Goal: Contribute content: Contribute content

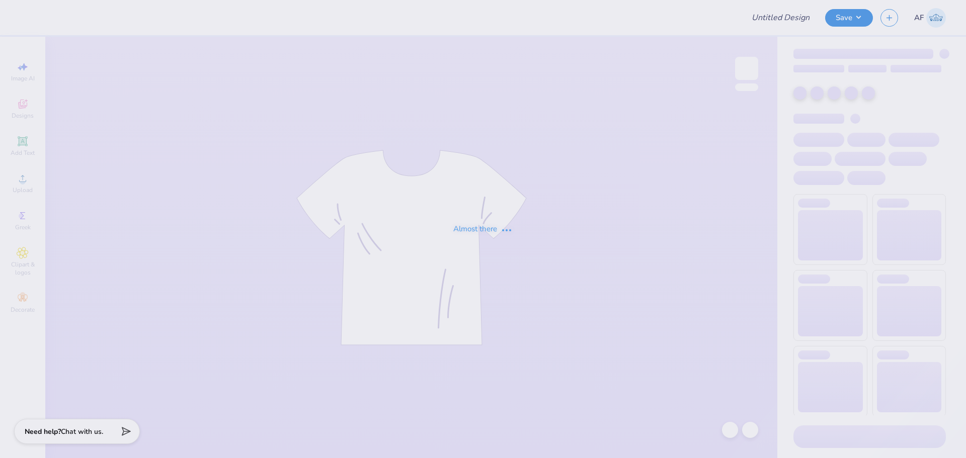
type input "Democracy Prep Design Revamp"
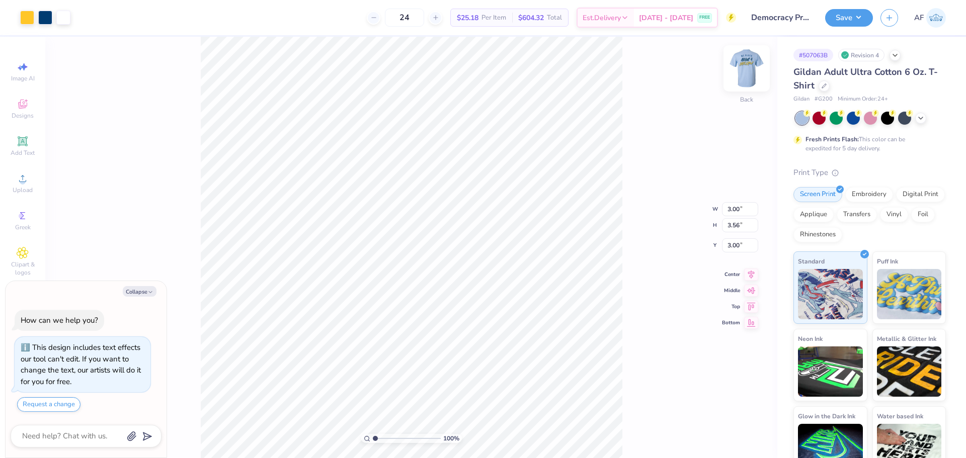
click at [745, 64] on img at bounding box center [746, 68] width 40 height 40
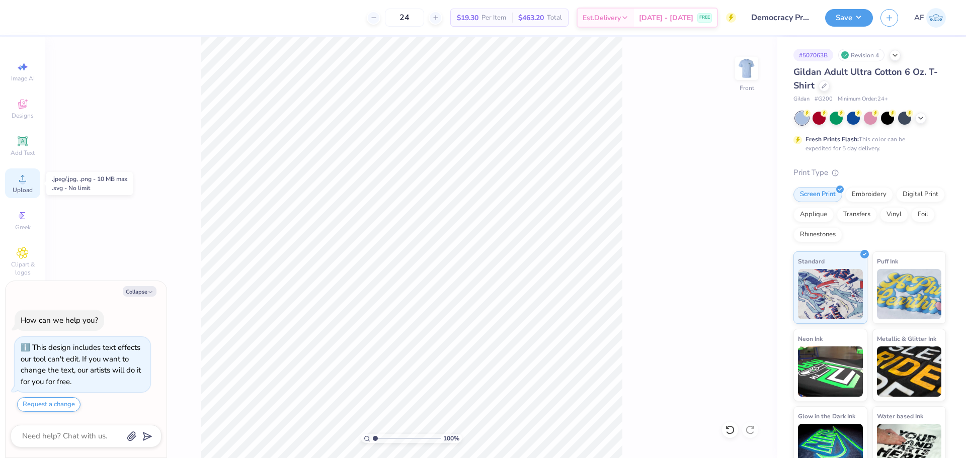
click at [23, 195] on div "Upload" at bounding box center [22, 183] width 35 height 30
type textarea "x"
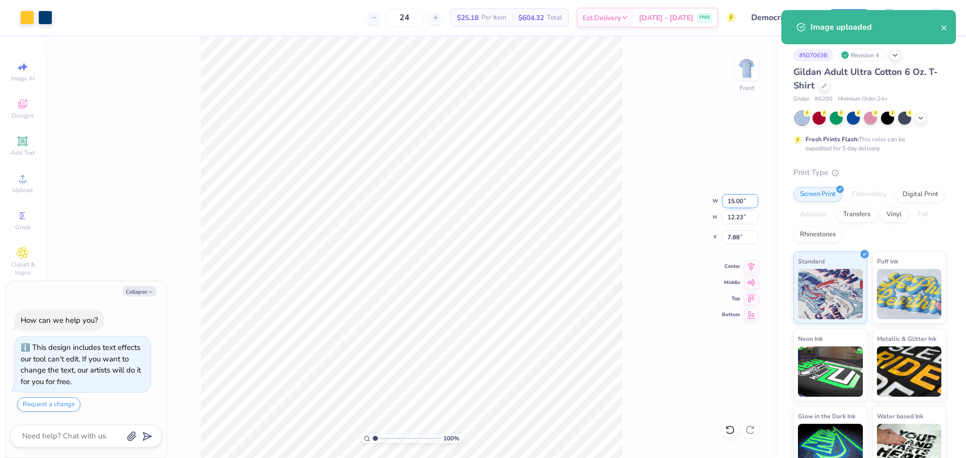
click at [734, 202] on input "15.00" at bounding box center [740, 201] width 36 height 14
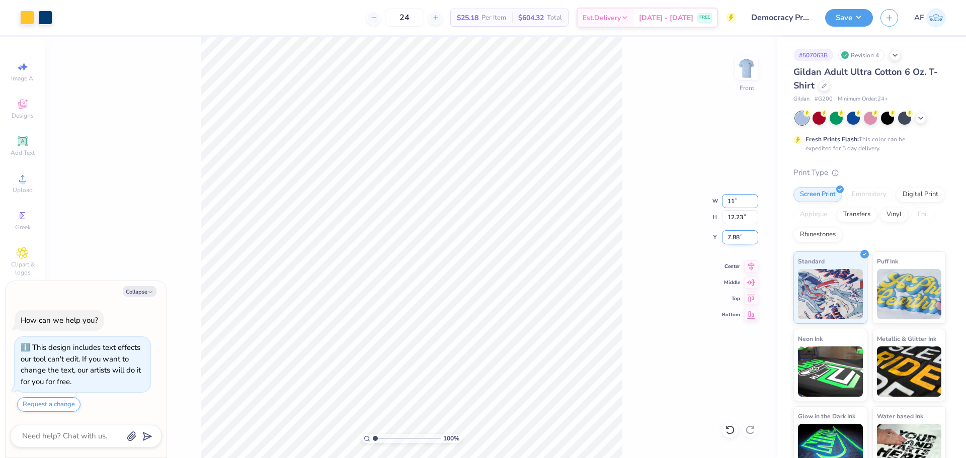
type input "11"
type textarea "x"
type input "11.00"
type input "8.97"
click at [733, 244] on input "9.51" at bounding box center [740, 237] width 36 height 14
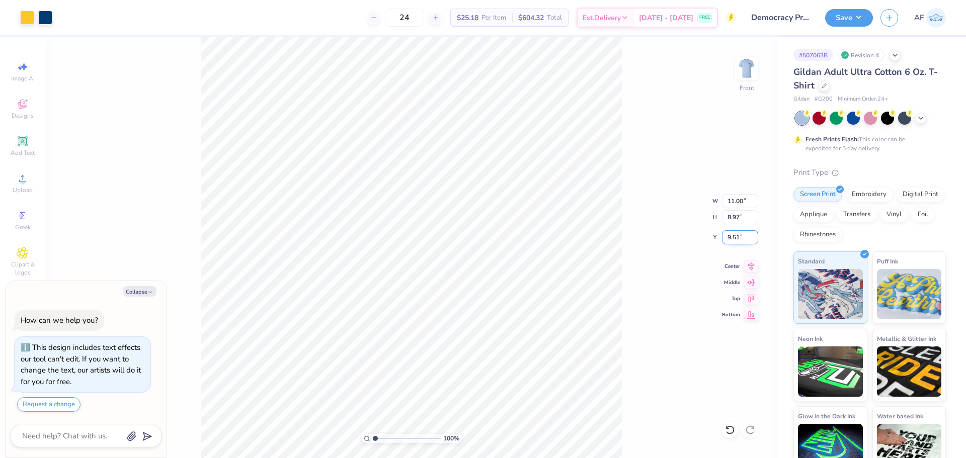
click at [733, 244] on input "9.51" at bounding box center [740, 237] width 36 height 14
type input "3.00"
click at [750, 267] on icon at bounding box center [751, 265] width 14 height 12
type textarea "x"
type input "1.44"
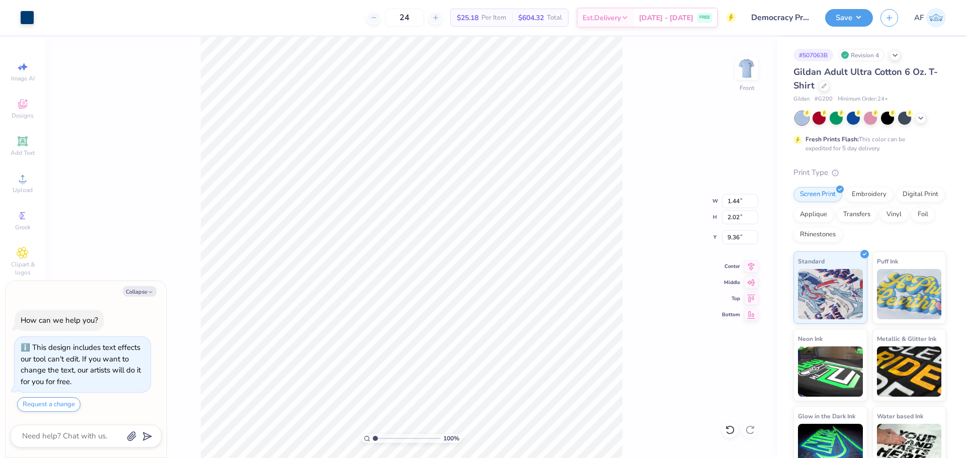
type input "2.02"
type input "9.36"
click at [384, 347] on li "Group" at bounding box center [404, 348] width 79 height 20
type textarea "x"
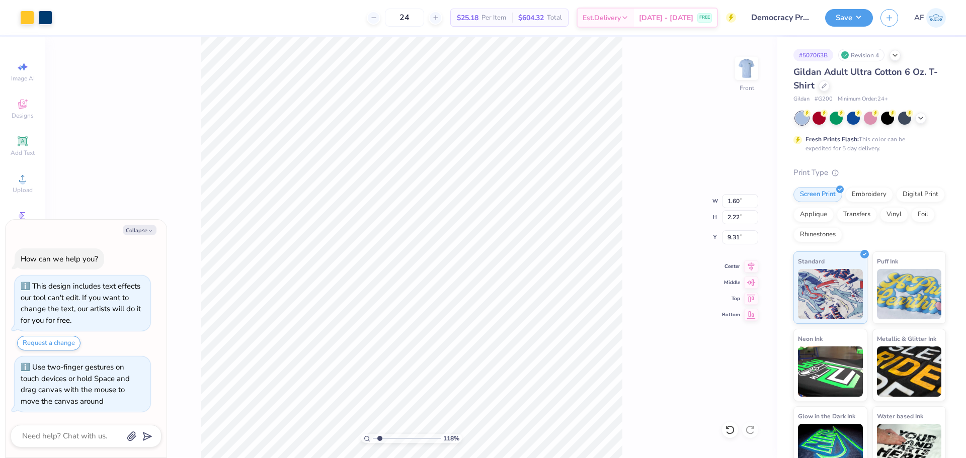
type input "1.94838374793402"
type textarea "x"
type input "1.94838374793402"
type textarea "x"
type input "1.94838374793402"
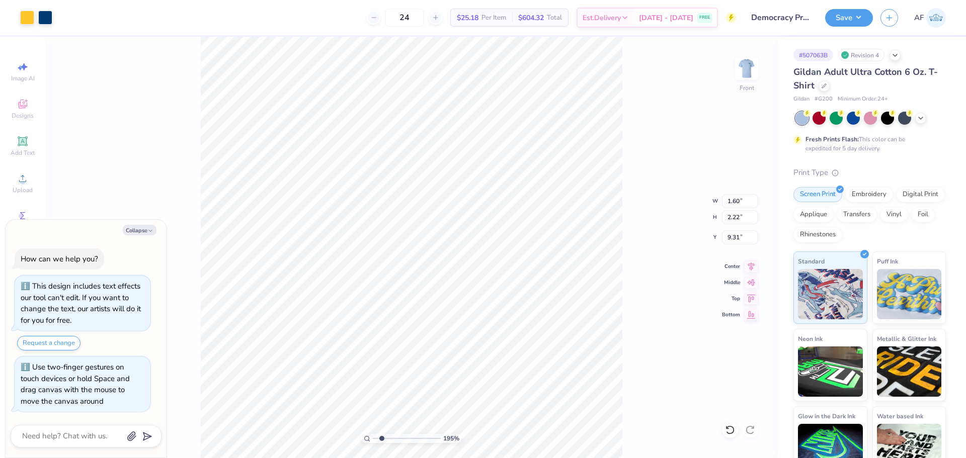
type input "9.08"
type textarea "x"
type input "1.94838374793402"
type textarea "x"
type input "1.94838374793402"
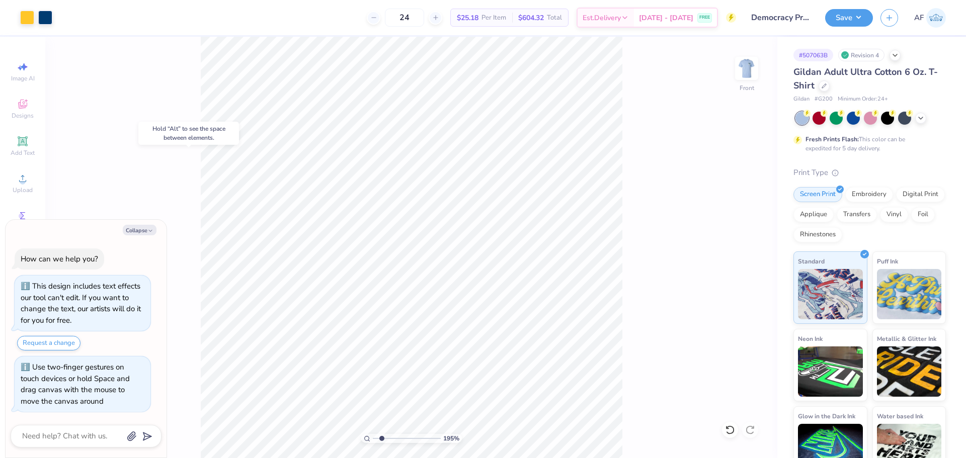
type textarea "x"
type input "3.21314535235116"
type textarea "x"
type input "3.21314535235116"
type textarea "x"
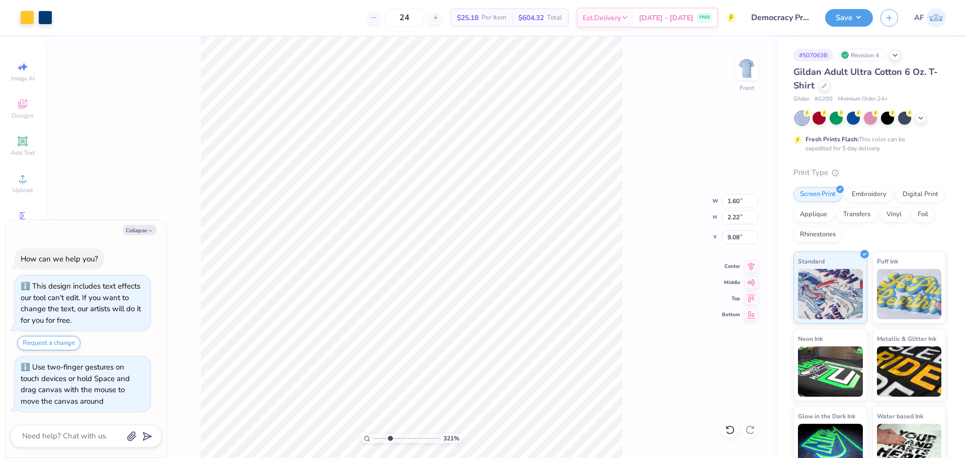
type input "3.21314535235116"
type textarea "x"
type input "3.21314535235116"
type textarea "x"
type input "3.21314535235116"
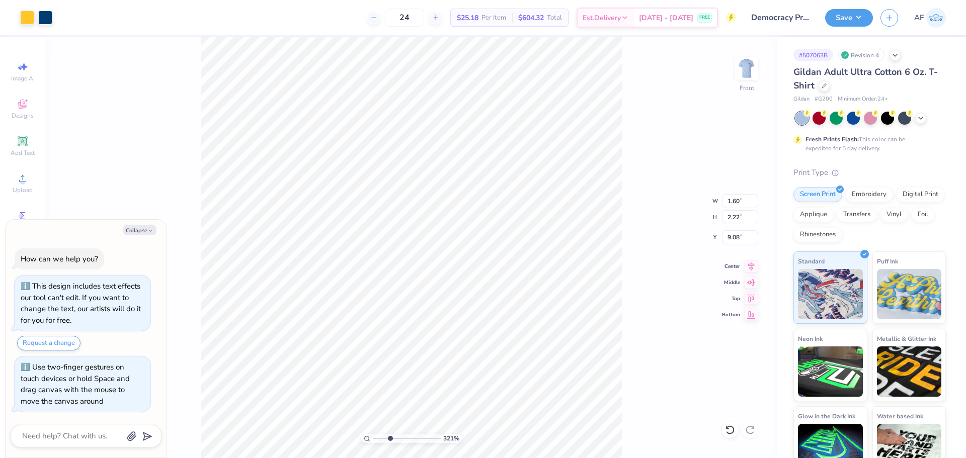
type textarea "x"
type input "1.39584517333908"
type textarea "x"
type input "1.39584517333908"
type textarea "x"
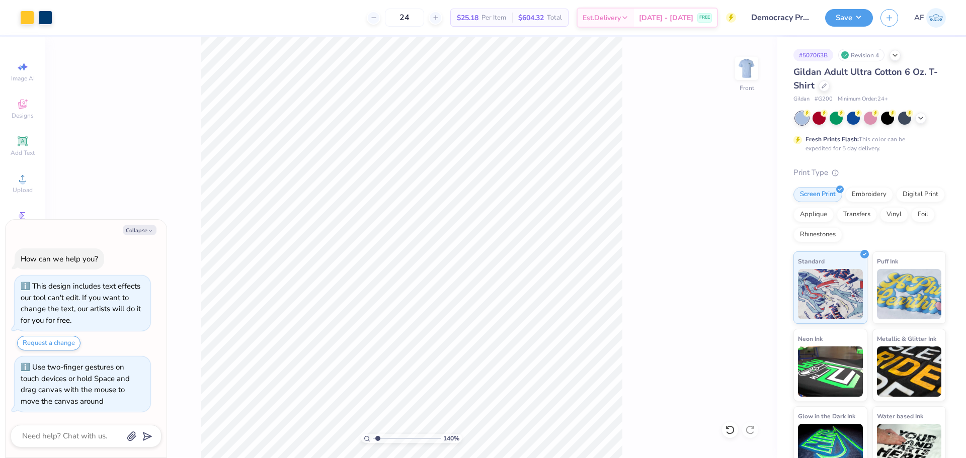
type input "1.39584517333908"
type textarea "x"
type input "1.39584517333908"
type textarea "x"
type input "5.2989063711311"
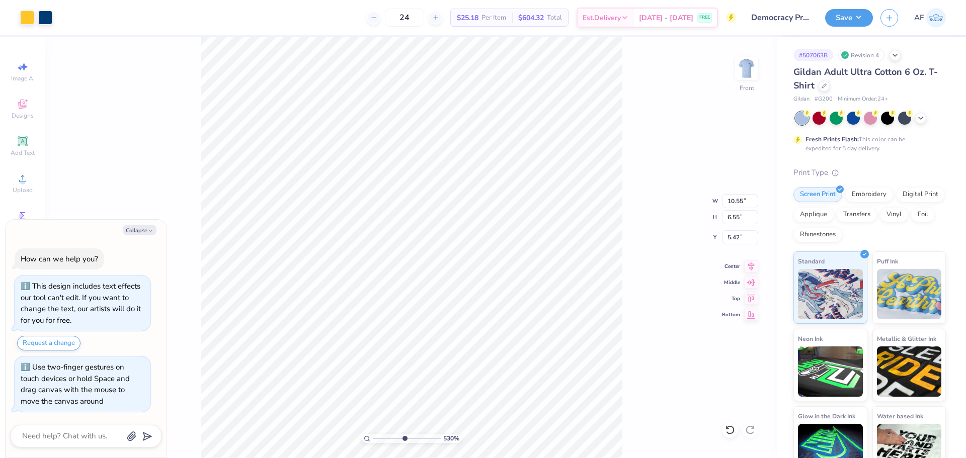
type textarea "x"
type input "5.2989063711311"
type textarea "x"
type input "5.2989063711311"
click at [560, 315] on li "Group" at bounding box center [571, 318] width 79 height 20
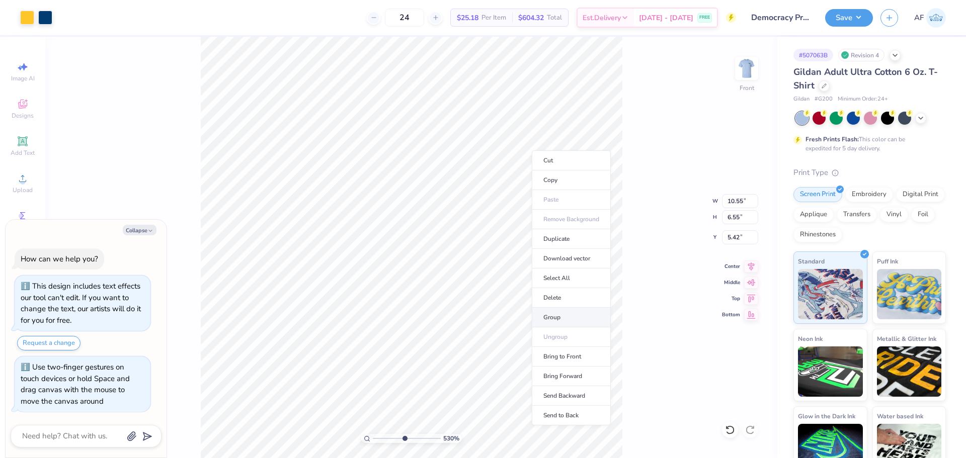
type textarea "x"
type input "5.2989063711311"
type textarea "x"
type input "5.2989063711311"
type textarea "x"
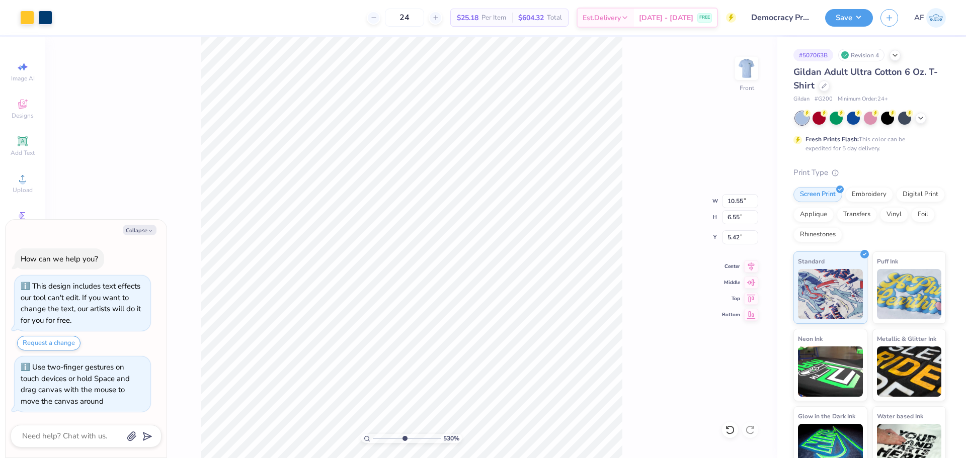
type input "5.2989063711311"
type textarea "x"
type input "5.2989063711311"
type textarea "x"
type input "5.2989063711311"
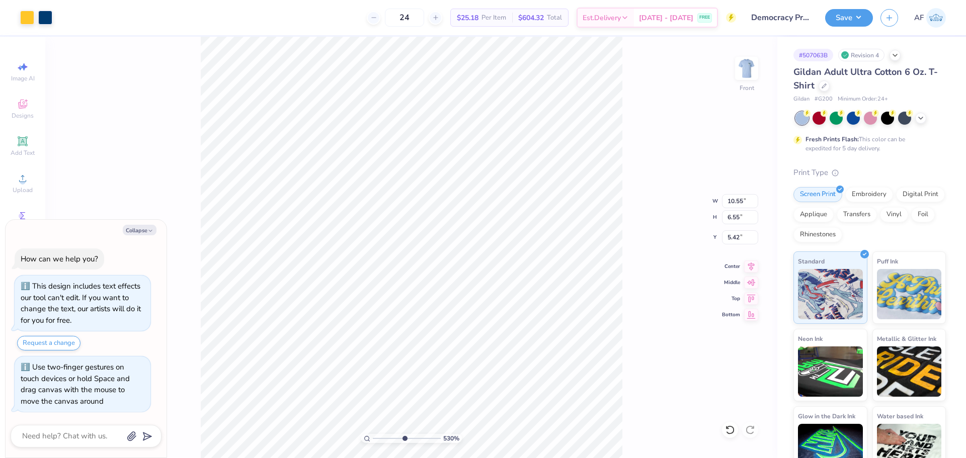
type input "5.32"
type textarea "x"
type input "5.2989063711311"
type textarea "x"
type input "3.21314535235116"
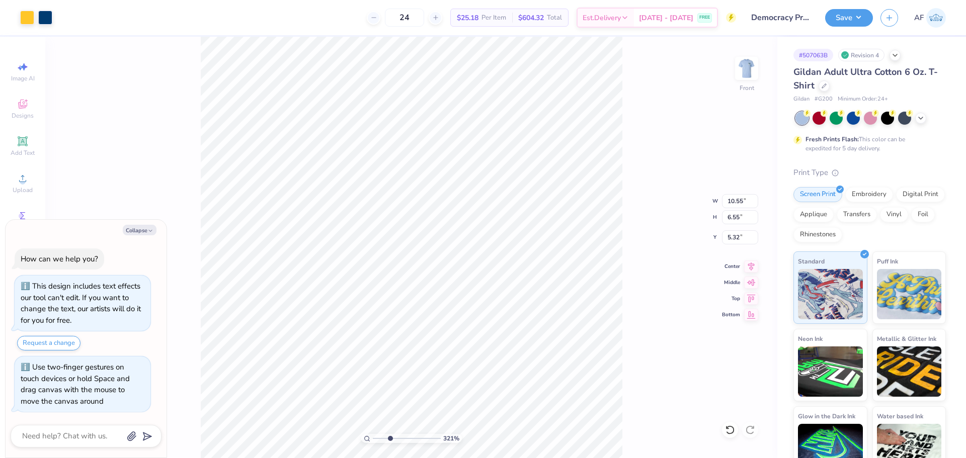
type textarea "x"
type input "1.39584517333908"
type textarea "x"
type input "1.39584517333908"
type textarea "x"
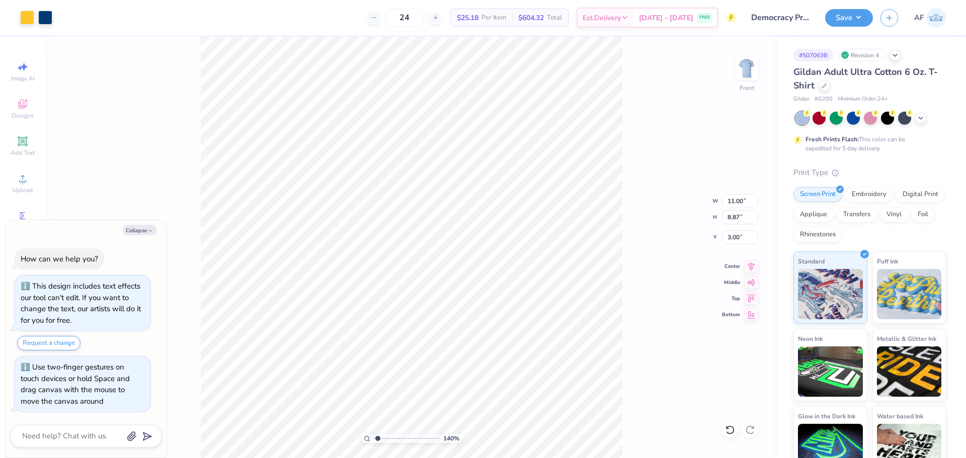
type input "1.39584517333908"
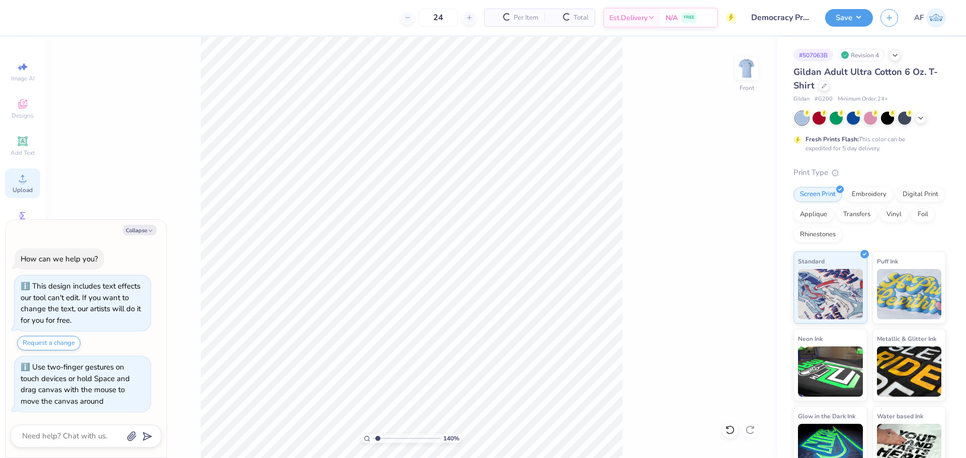
click at [14, 180] on div "Upload" at bounding box center [22, 183] width 35 height 30
type textarea "x"
type input "1.39584517333908"
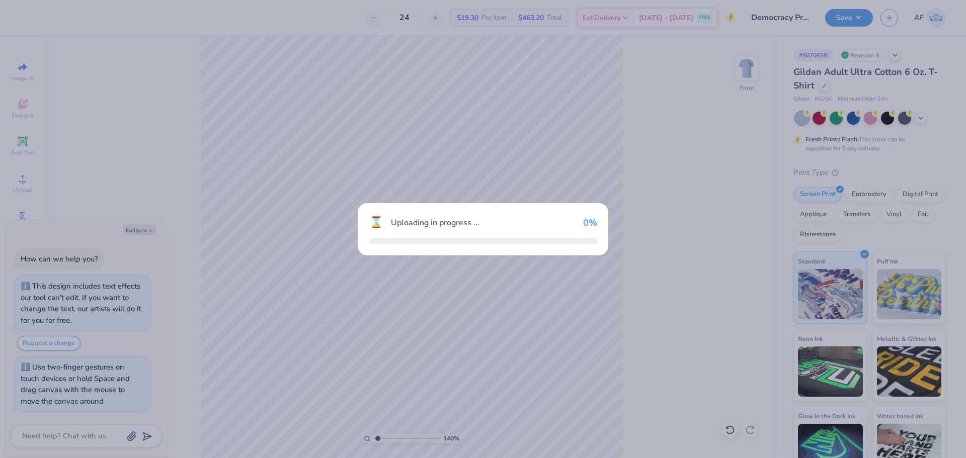
type textarea "x"
type input "1.39584517333908"
type textarea "x"
type input "1.39584517333908"
type textarea "x"
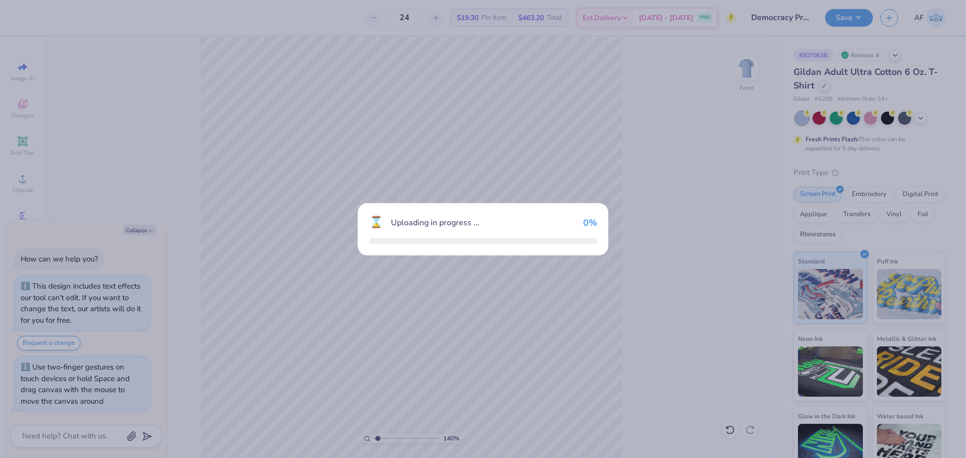
type input "1.39584517333908"
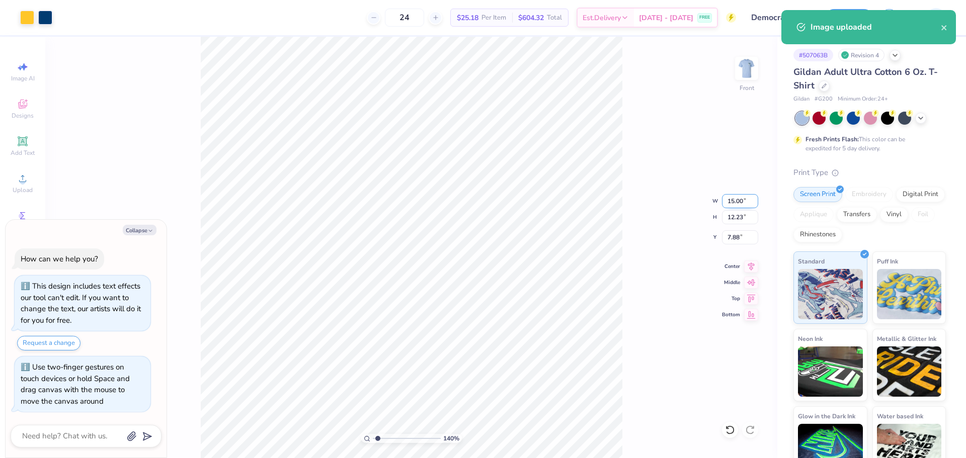
click at [730, 198] on input "15.00" at bounding box center [740, 201] width 36 height 14
type input "11"
type textarea "x"
type input "1.39584517333908"
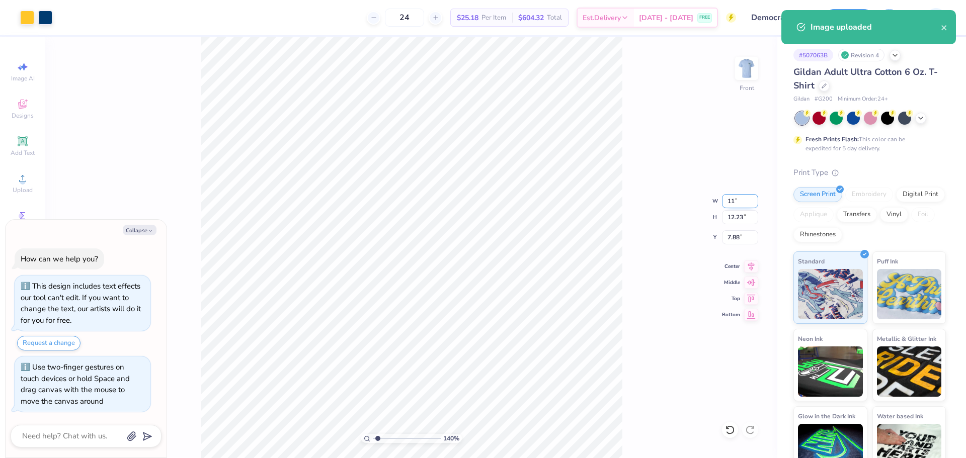
type input "11.00"
type input "8.97"
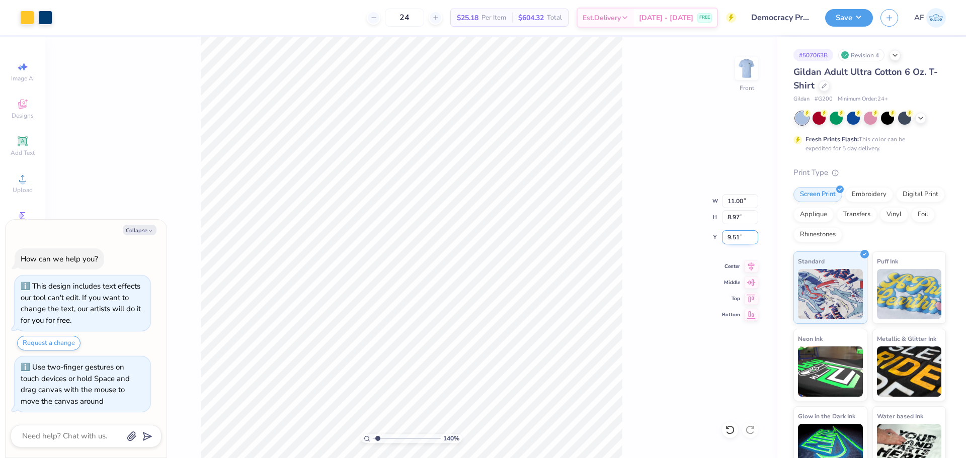
click at [729, 244] on input "9.51" at bounding box center [740, 237] width 36 height 14
type input "3"
type textarea "x"
type input "1.39584517333908"
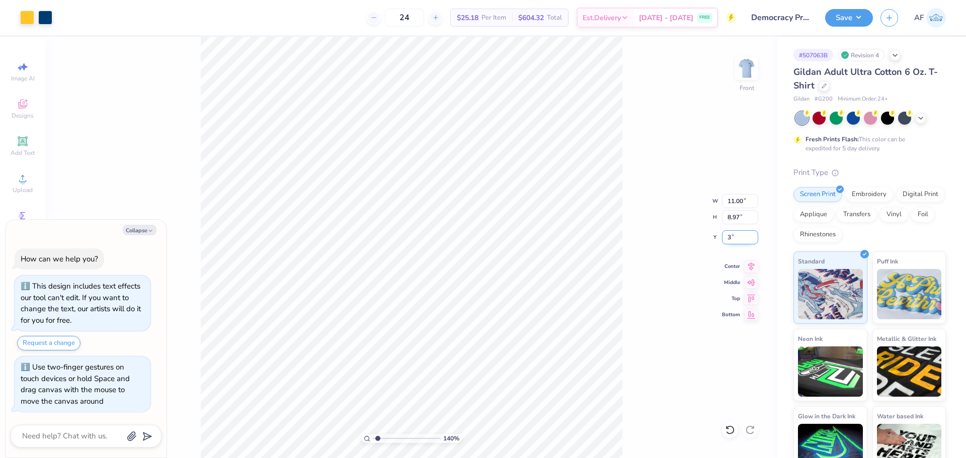
type input "3.00"
click at [629, 268] on div "140 % Front W 11.00 11.00 " H 8.97 8.97 " Y 3.00 3.00 " Center Middle Top Bottom" at bounding box center [411, 247] width 732 height 421
type textarea "x"
type input "1.39584517333908"
click at [743, 70] on img at bounding box center [746, 68] width 40 height 40
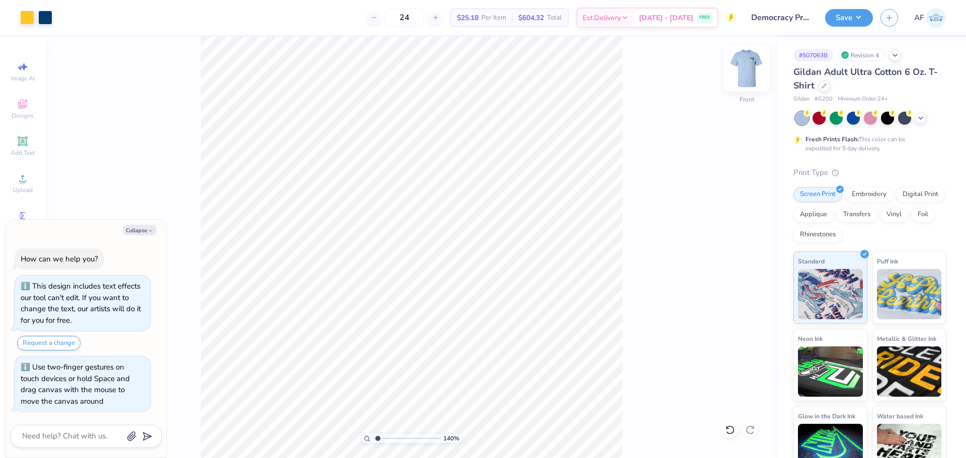
type textarea "x"
type input "1.39584517333908"
type textarea "x"
type input "1.39584517333908"
click at [743, 70] on img at bounding box center [746, 68] width 20 height 20
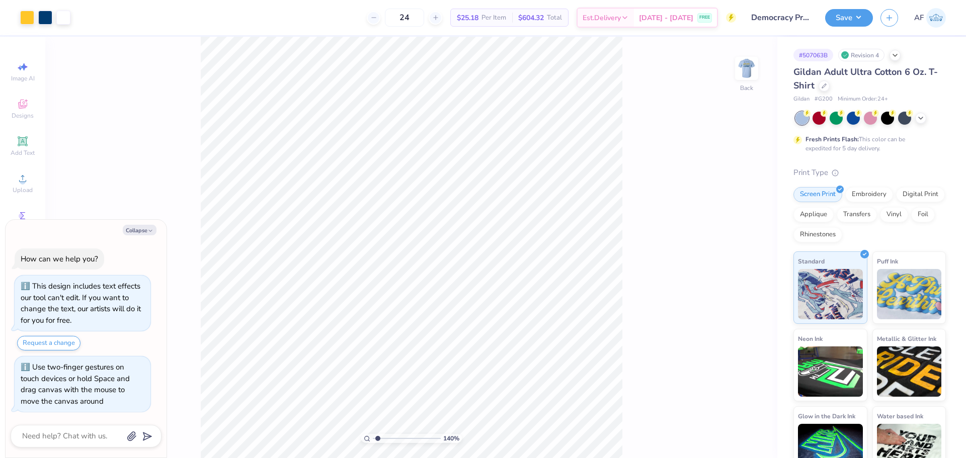
type textarea "x"
type input "1.39584517333908"
type textarea "x"
type input "1.39584517333908"
type textarea "x"
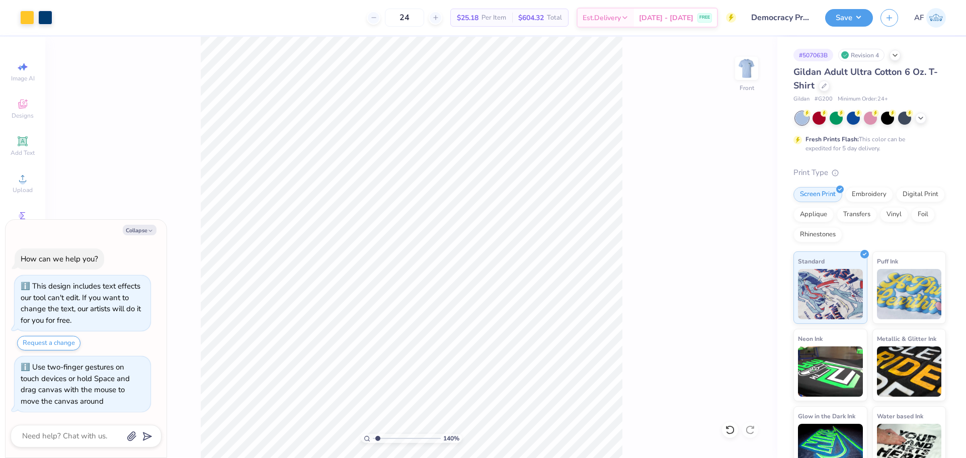
type input "1.39584517333908"
type textarea "x"
type input "1.39584517333908"
type textarea "x"
type input "1.39584517333908"
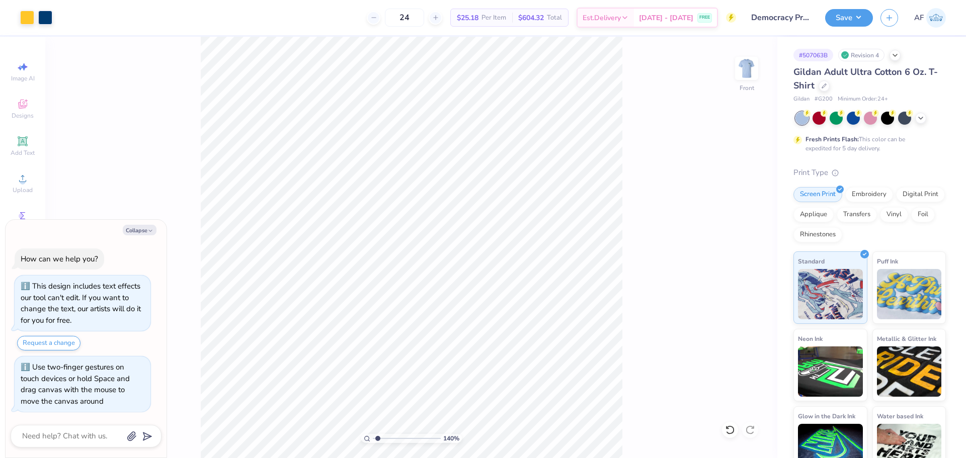
type textarea "x"
type input "1.39584517333908"
type textarea "x"
type input "1"
click at [23, 189] on span "Upload" at bounding box center [23, 190] width 20 height 8
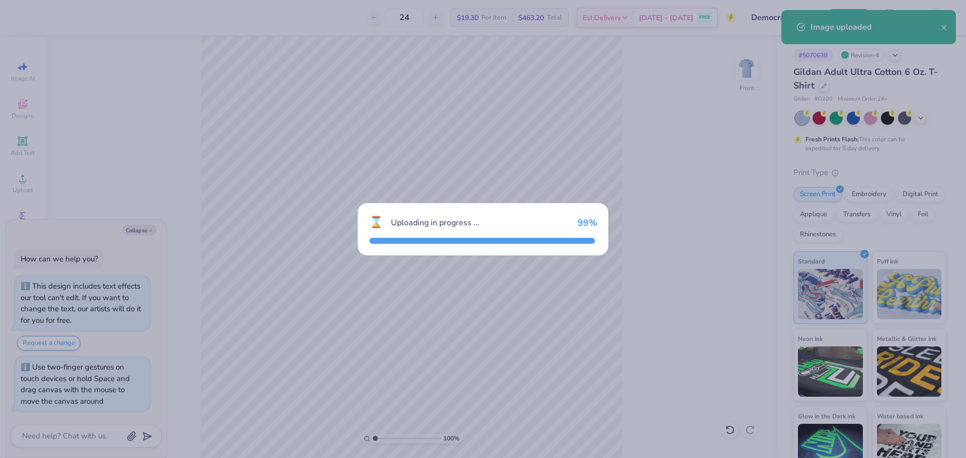
type textarea "x"
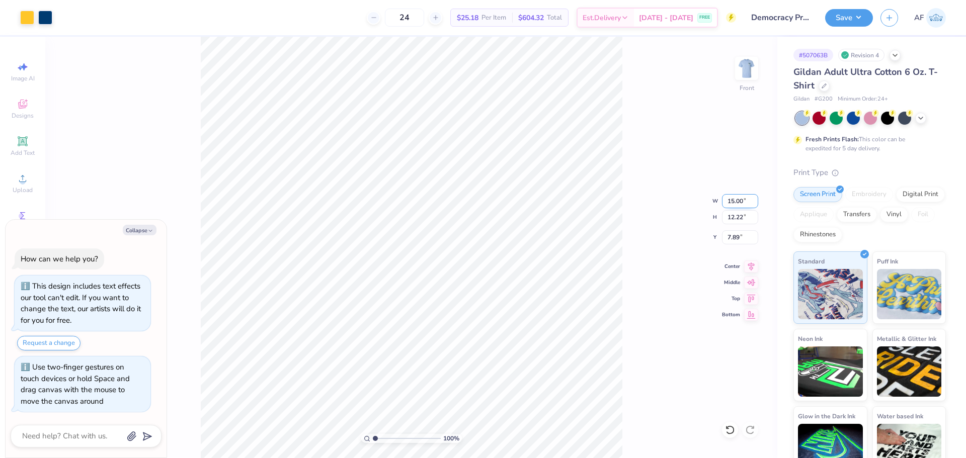
click at [738, 205] on input "15.00" at bounding box center [740, 201] width 36 height 14
type input "11"
type textarea "x"
type input "11.00"
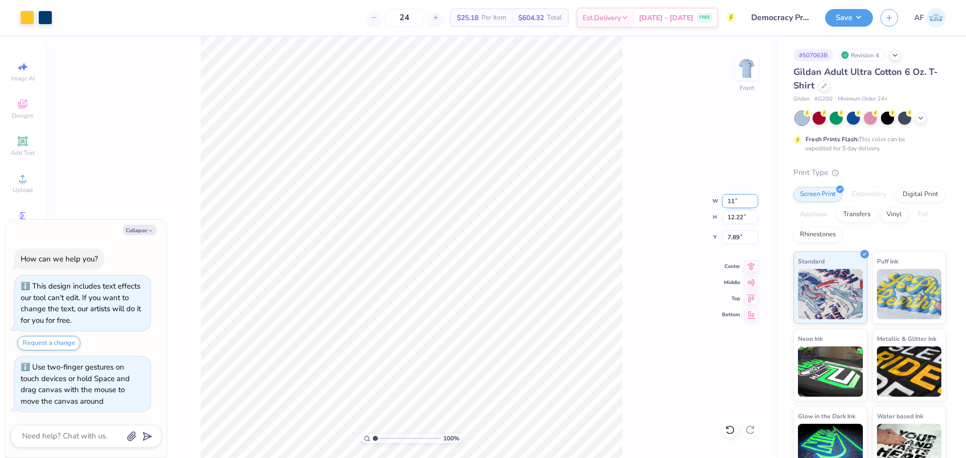
type input "8.97"
click at [729, 237] on input "9.52" at bounding box center [740, 237] width 36 height 14
type input "3"
type textarea "x"
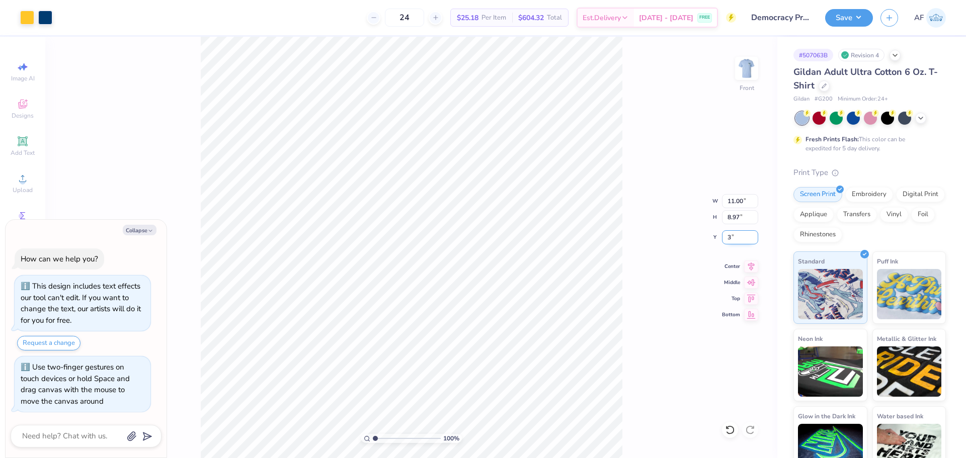
type input "3.00"
click at [740, 67] on img at bounding box center [746, 68] width 40 height 40
click at [742, 74] on img at bounding box center [746, 68] width 40 height 40
click at [863, 18] on button "Save" at bounding box center [849, 17] width 48 height 18
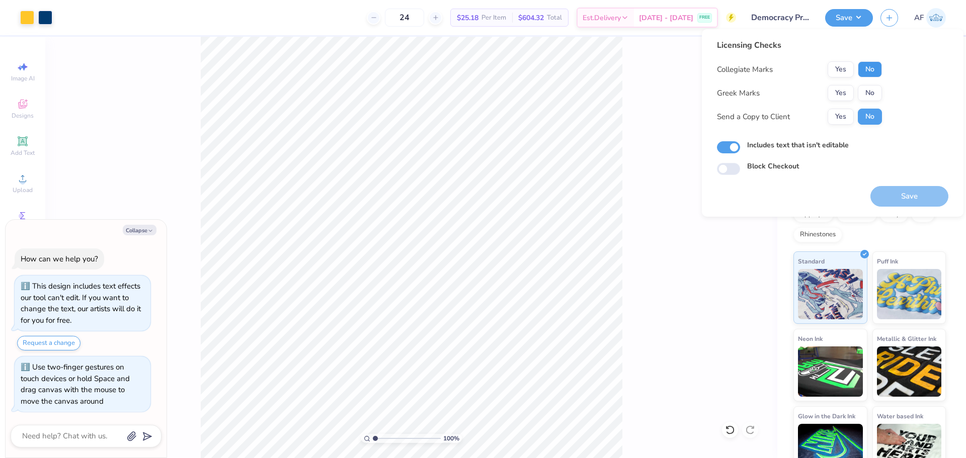
click at [868, 75] on button "No" at bounding box center [869, 69] width 24 height 16
click at [867, 88] on button "No" at bounding box center [869, 93] width 24 height 16
click at [835, 119] on button "Yes" at bounding box center [840, 117] width 26 height 16
click at [667, 68] on div "100 % Front" at bounding box center [411, 247] width 732 height 421
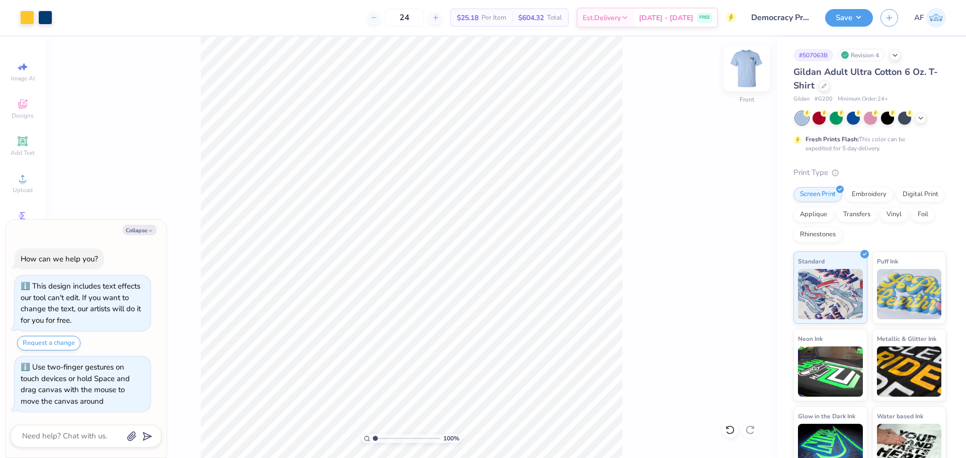
click at [744, 67] on img at bounding box center [746, 68] width 40 height 40
click at [744, 67] on img at bounding box center [746, 68] width 20 height 20
click at [866, 19] on button "Save" at bounding box center [849, 17] width 48 height 18
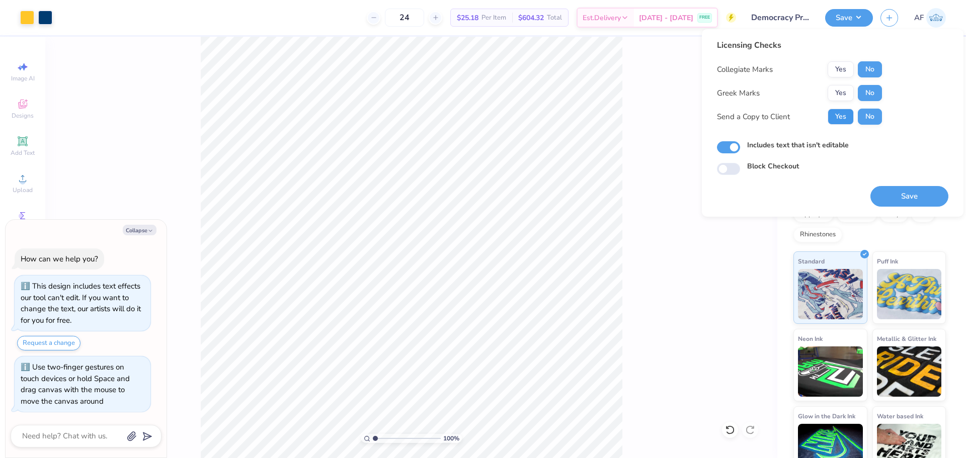
click at [849, 115] on button "Yes" at bounding box center [840, 117] width 26 height 16
click at [926, 194] on button "Save" at bounding box center [909, 196] width 78 height 21
type textarea "x"
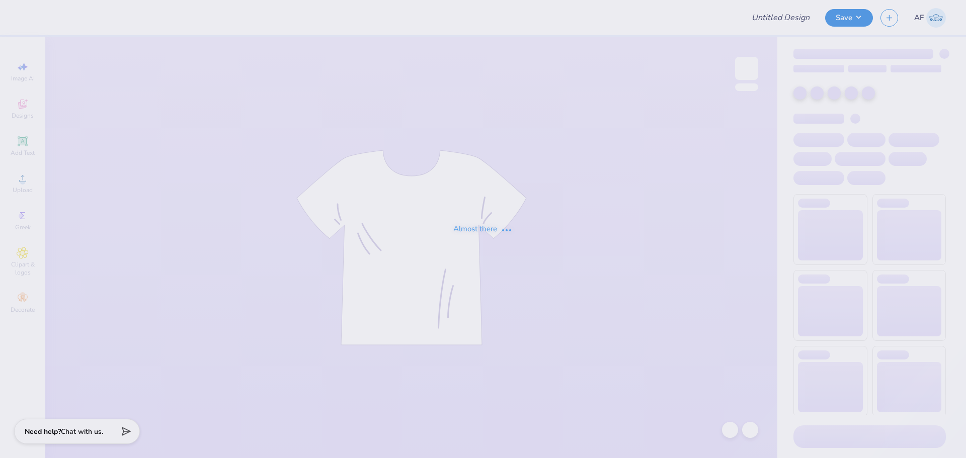
type input "SK Mykonos"
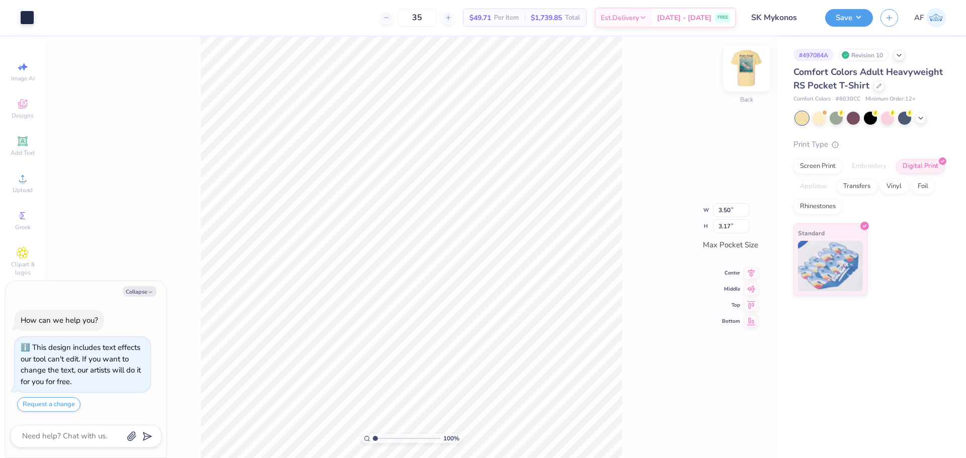
click at [744, 65] on img at bounding box center [746, 68] width 40 height 40
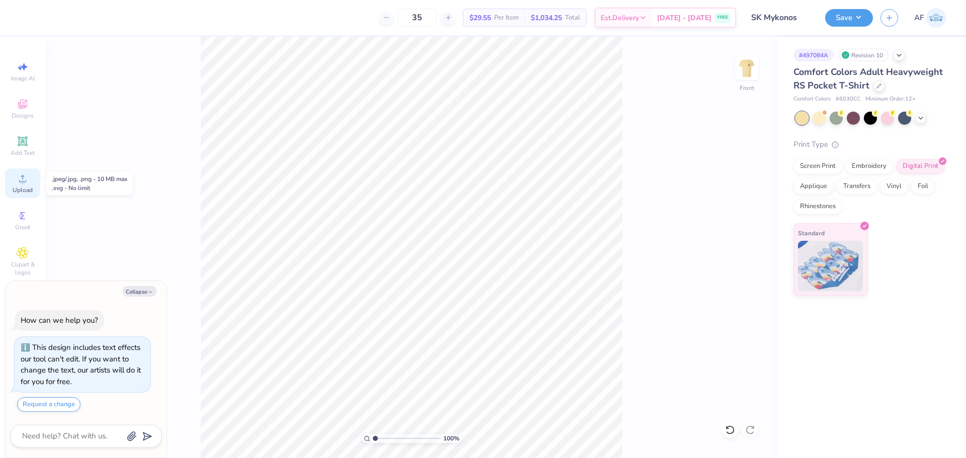
click at [28, 190] on span "Upload" at bounding box center [23, 190] width 20 height 8
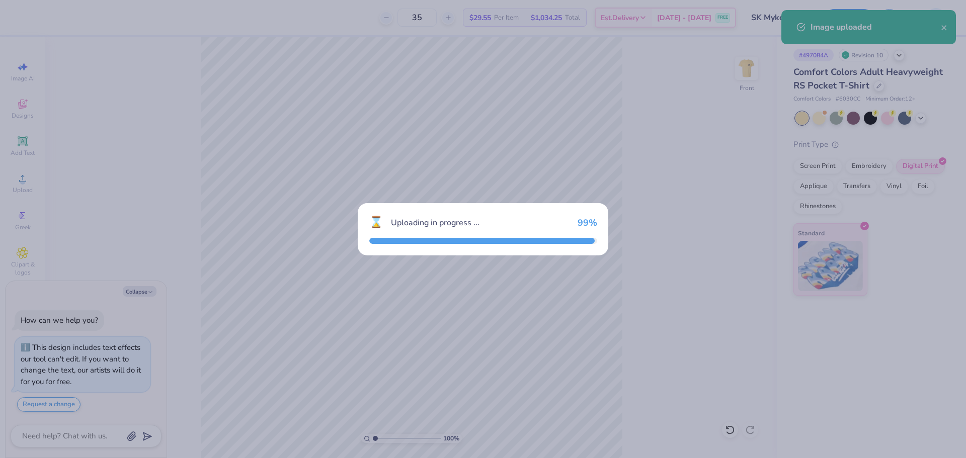
type textarea "x"
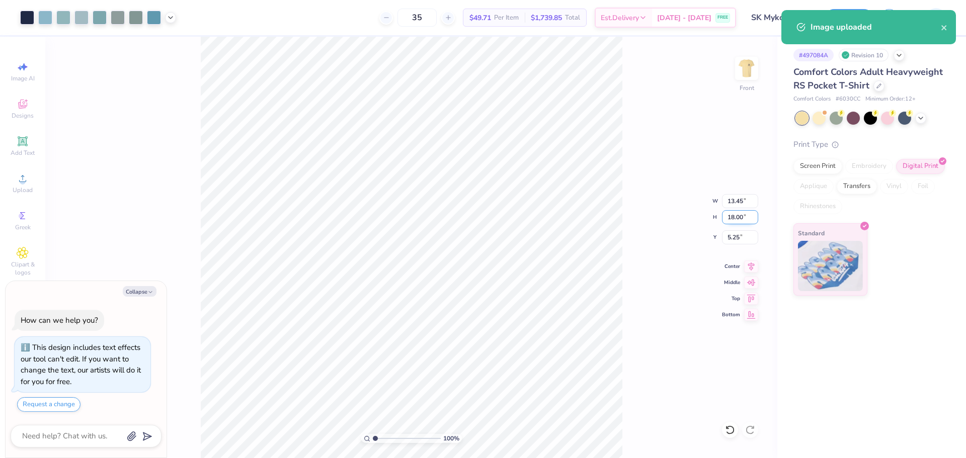
click at [733, 215] on input "18.00" at bounding box center [740, 217] width 36 height 14
type input "15"
type textarea "x"
type input "11.21"
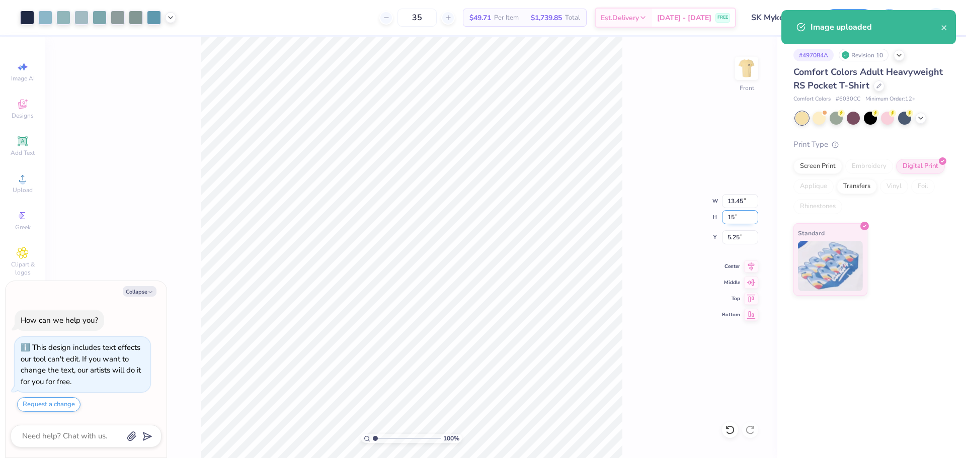
type input "15.00"
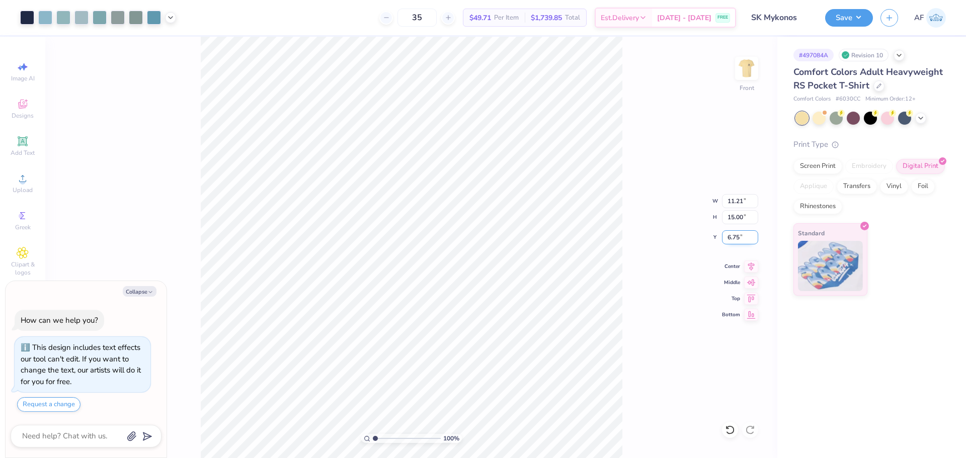
click at [733, 238] on input "6.75" at bounding box center [740, 237] width 36 height 14
type input "3"
type textarea "x"
type input "3.00"
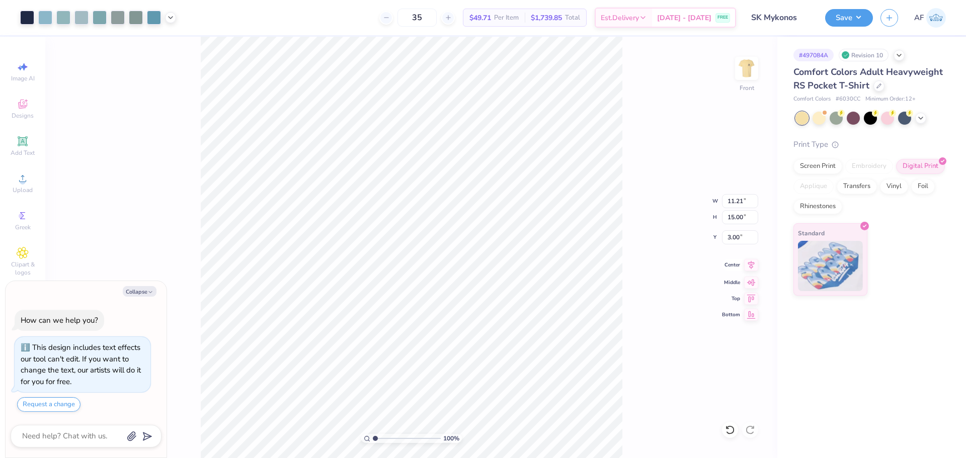
click at [747, 267] on icon at bounding box center [751, 265] width 14 height 12
click at [170, 16] on icon at bounding box center [170, 17] width 8 height 8
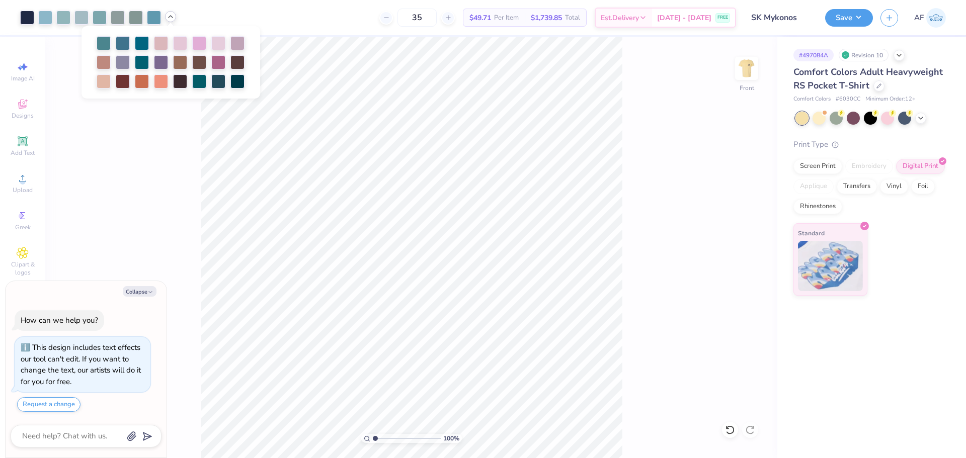
click at [170, 16] on icon at bounding box center [170, 17] width 8 height 8
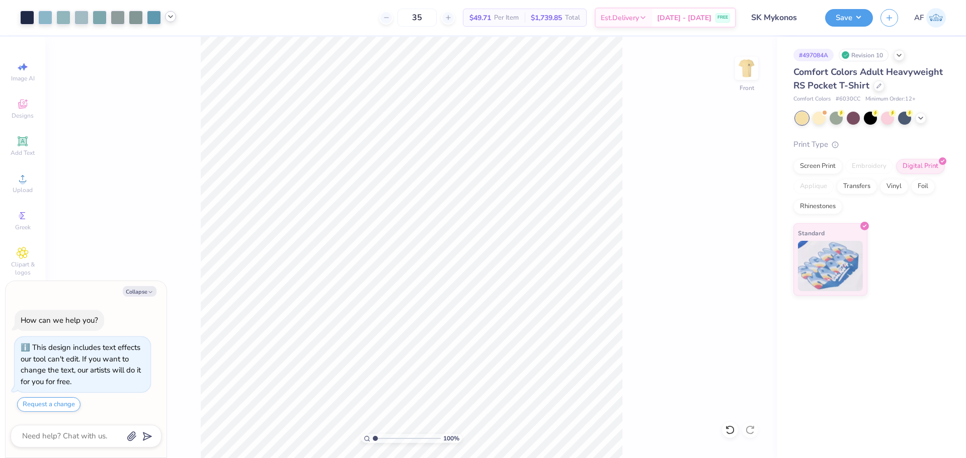
click at [313, 139] on div "100 % Front" at bounding box center [411, 247] width 732 height 421
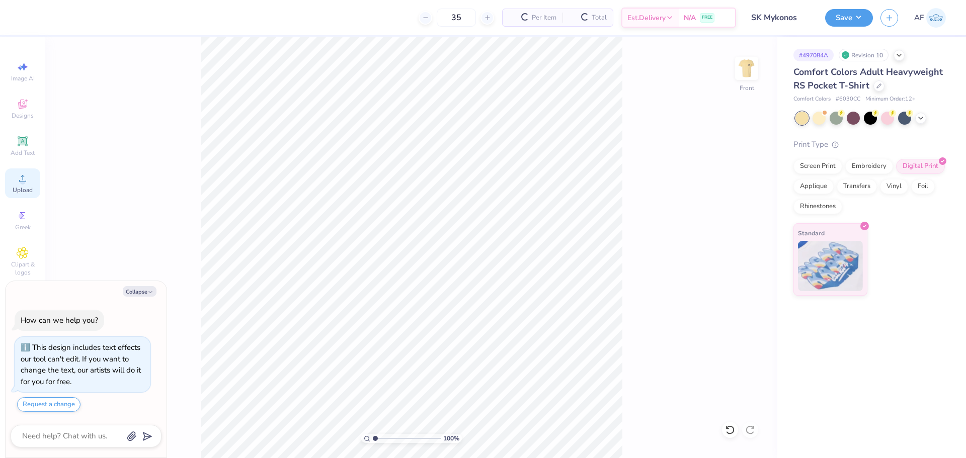
click at [24, 180] on circle at bounding box center [23, 182] width 6 height 6
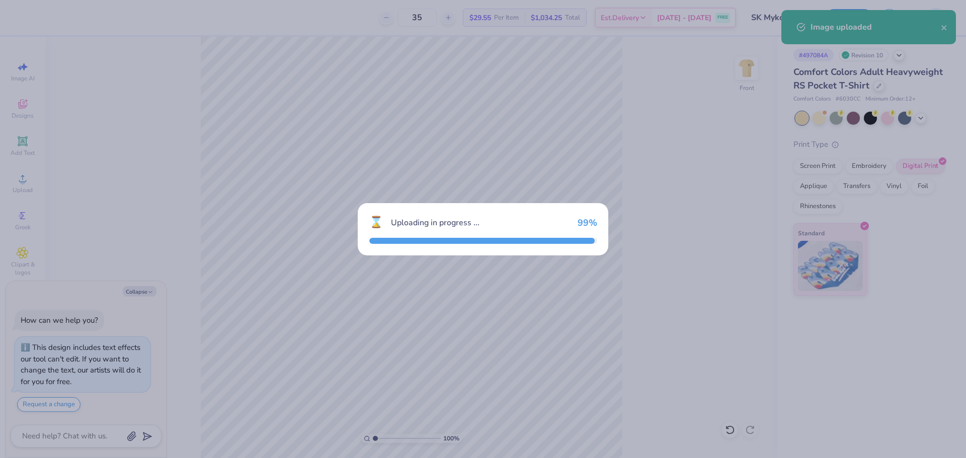
type textarea "x"
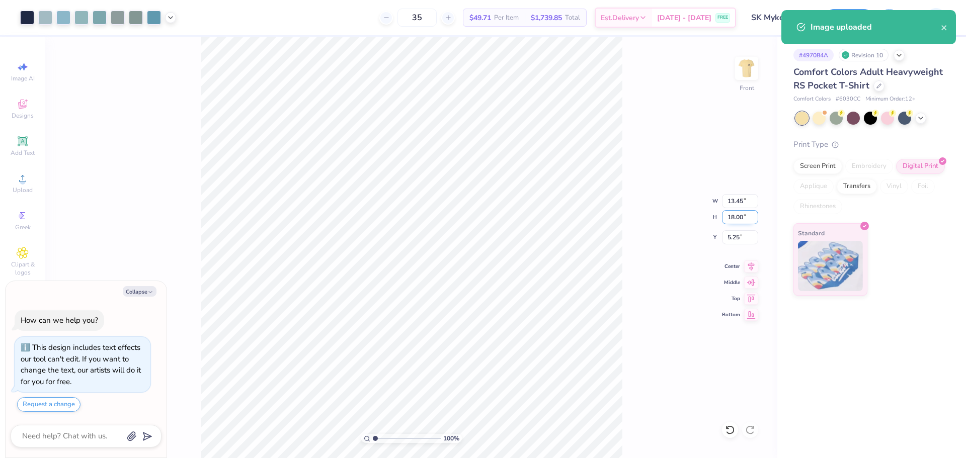
click at [735, 218] on input "18.00" at bounding box center [740, 217] width 36 height 14
type input "15"
type textarea "x"
type input "11.21"
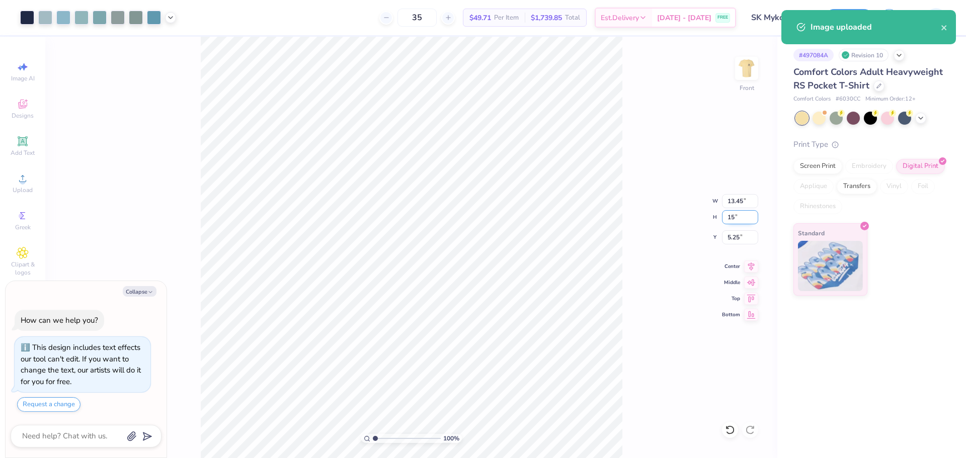
type input "15.00"
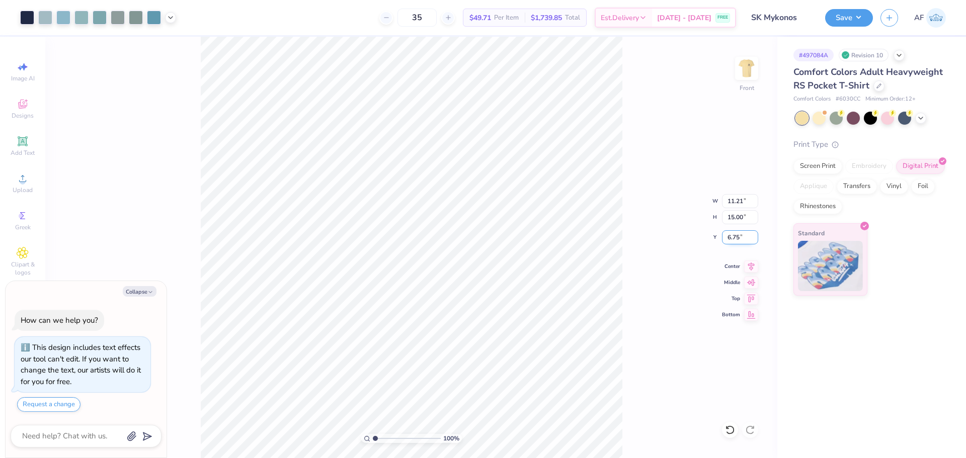
click at [731, 240] on input "6.75" at bounding box center [740, 237] width 36 height 14
type input "3"
type textarea "x"
type input "3.00"
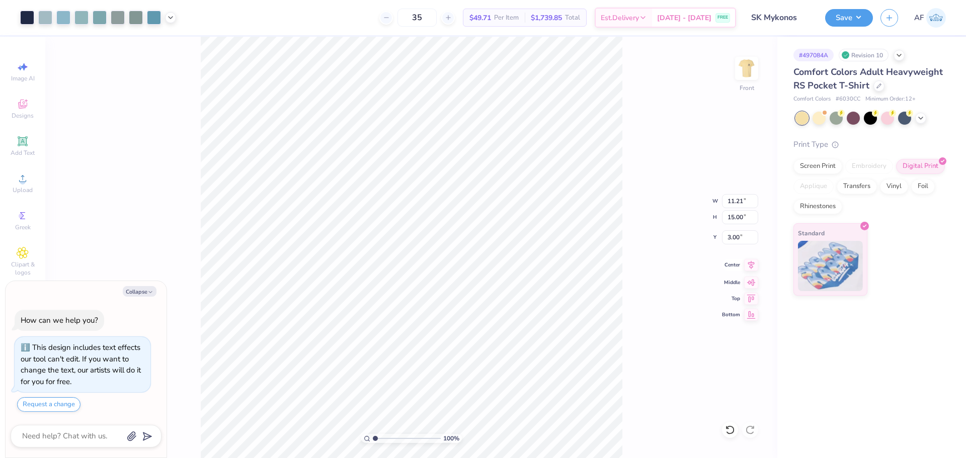
click at [753, 268] on icon at bounding box center [751, 265] width 14 height 12
click at [141, 370] on body "Art colors 35 $49.71 Per Item $1,739.85 Total Est. Delivery Aug 29 - Sep 1 FREE…" at bounding box center [483, 229] width 966 height 458
click at [750, 70] on img at bounding box center [746, 68] width 40 height 40
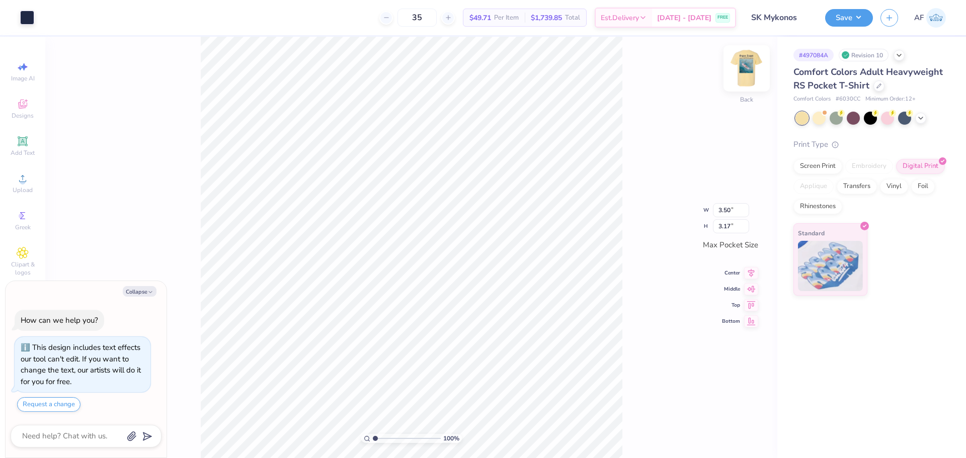
click at [744, 73] on img at bounding box center [746, 68] width 40 height 40
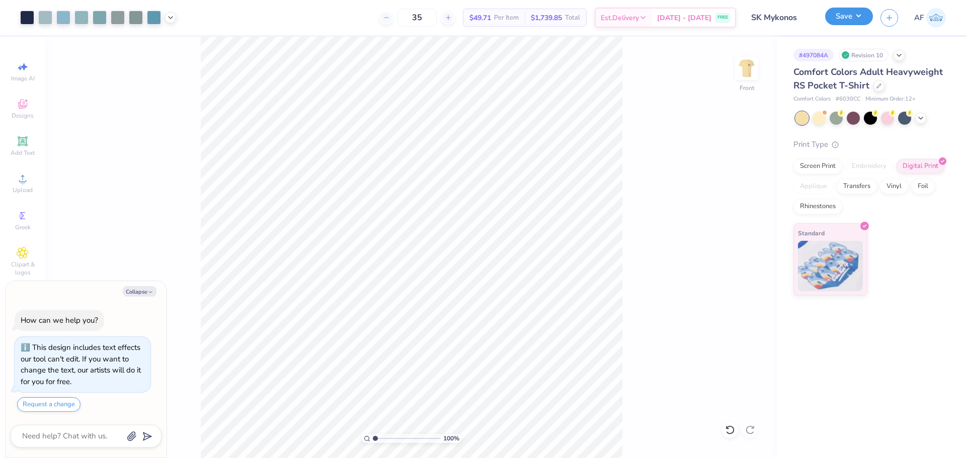
click at [866, 21] on button "Save" at bounding box center [849, 17] width 48 height 18
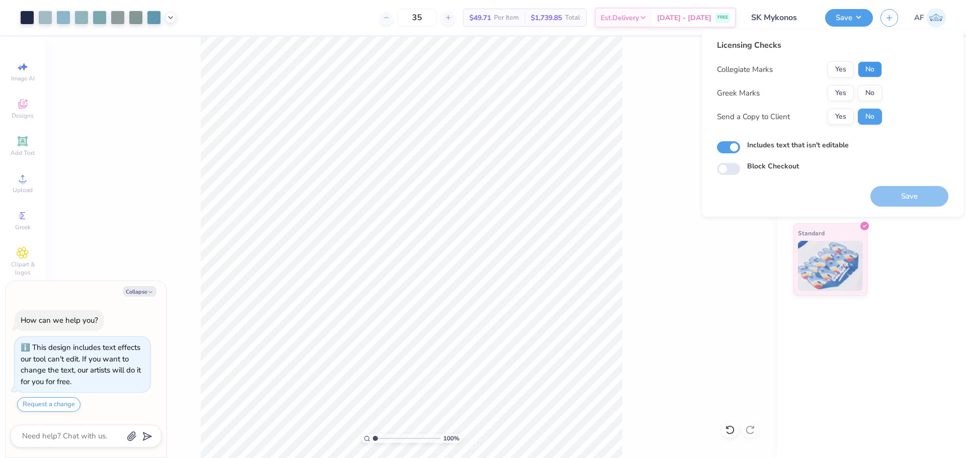
click at [867, 71] on button "No" at bounding box center [869, 69] width 24 height 16
click at [832, 96] on button "Yes" at bounding box center [840, 93] width 26 height 16
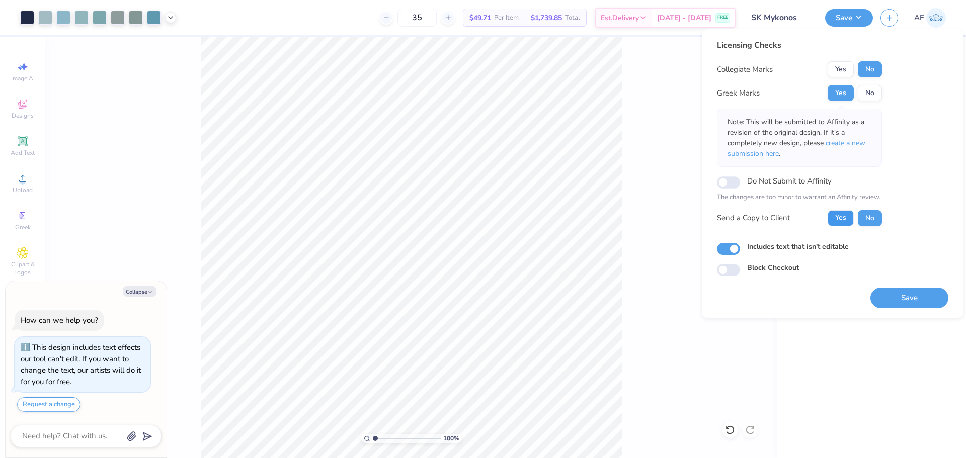
click at [840, 222] on button "Yes" at bounding box center [840, 218] width 26 height 16
click at [899, 294] on button "Save" at bounding box center [909, 298] width 78 height 21
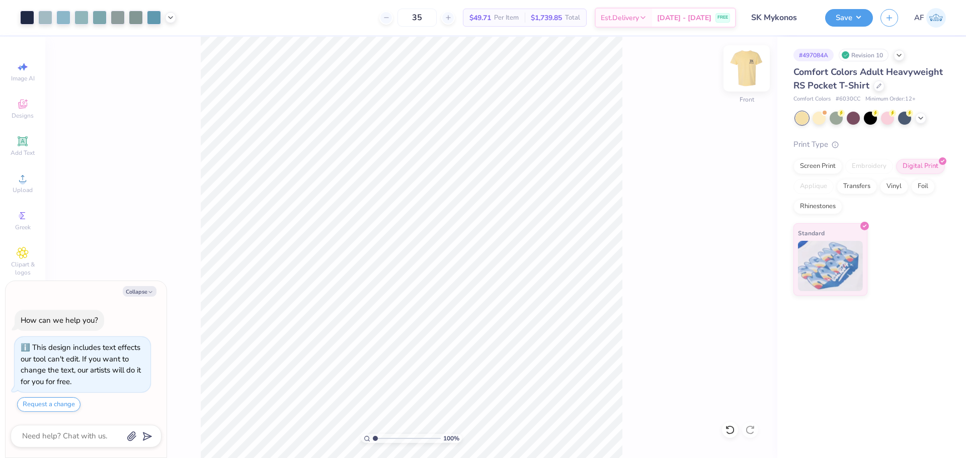
click at [740, 67] on img at bounding box center [746, 68] width 40 height 40
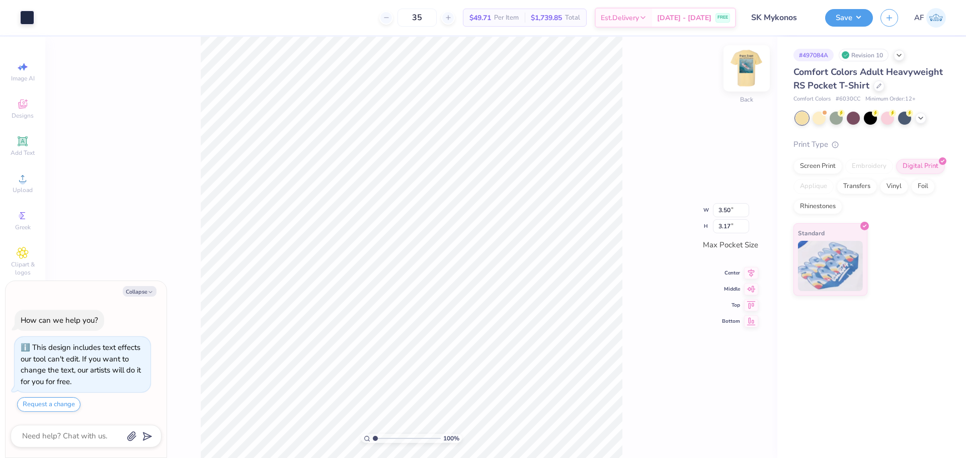
click at [752, 65] on img at bounding box center [746, 68] width 40 height 40
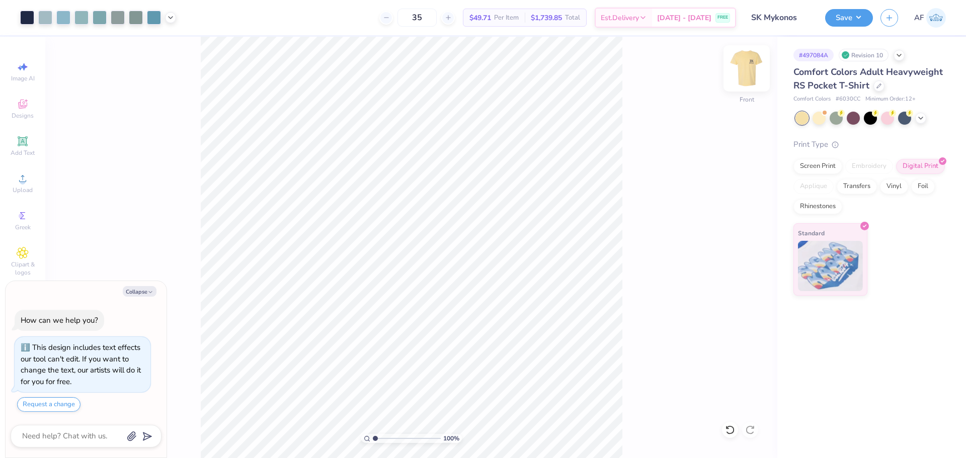
click at [747, 63] on img at bounding box center [746, 68] width 40 height 40
type textarea "x"
